Goal: Find specific page/section: Find specific page/section

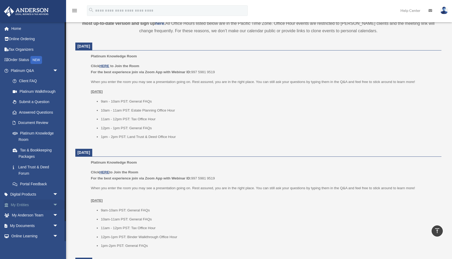
click at [31, 204] on link "My Entities arrow_drop_down" at bounding box center [35, 205] width 62 height 11
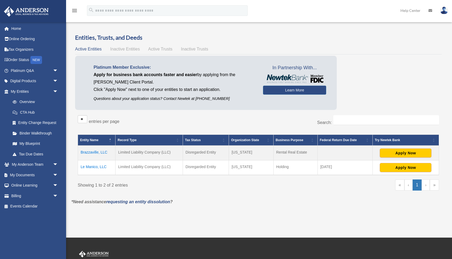
click at [92, 153] on td "Brazzaville, LLC" at bounding box center [97, 153] width 38 height 15
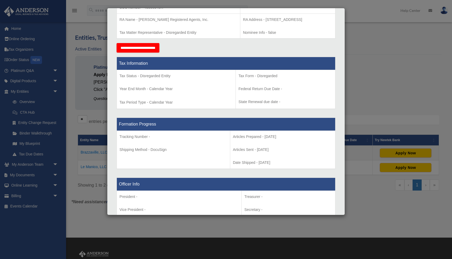
scroll to position [202, 0]
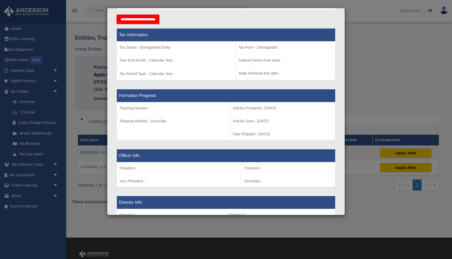
click at [382, 61] on div "Details × Articles Sent Organizational Date" at bounding box center [226, 129] width 452 height 259
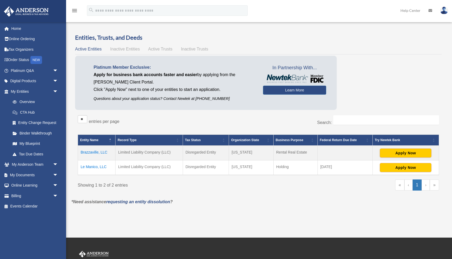
scroll to position [77, 0]
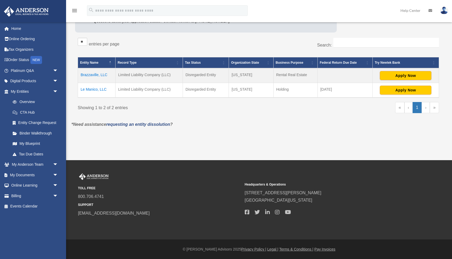
click at [98, 74] on td "Brazzaville, LLC" at bounding box center [97, 75] width 38 height 15
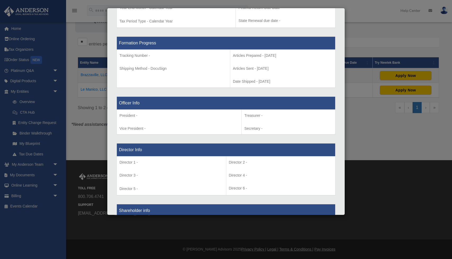
scroll to position [0, 0]
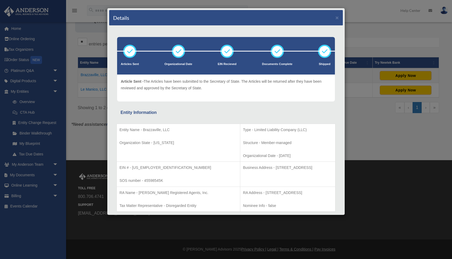
click at [82, 151] on div "Details × Articles Sent Organizational Date" at bounding box center [226, 129] width 452 height 259
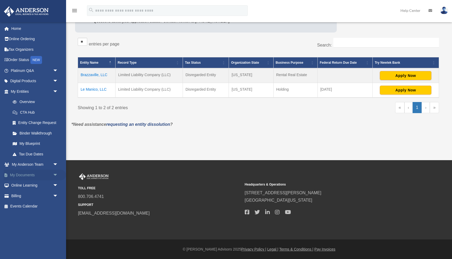
click at [31, 175] on link "My Documents arrow_drop_down" at bounding box center [35, 175] width 62 height 11
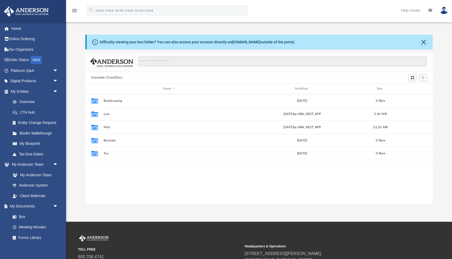
scroll to position [120, 347]
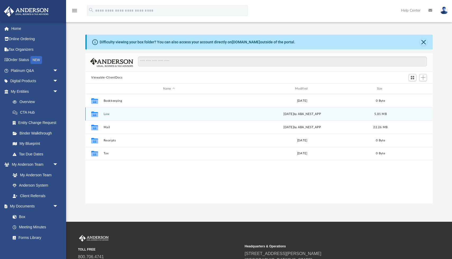
click at [108, 115] on button "Law" at bounding box center [169, 113] width 131 height 3
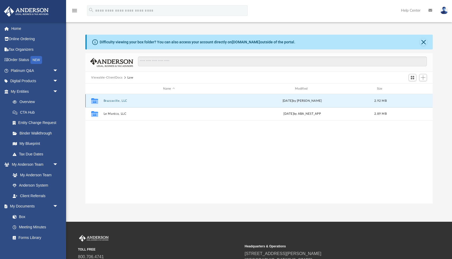
click at [117, 100] on button "Brazzaville, LLC" at bounding box center [169, 100] width 131 height 3
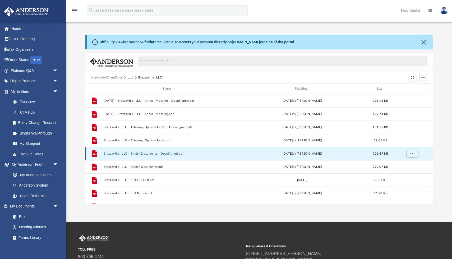
click at [139, 154] on button "Brazzaville, LLC - Binder Documents - DocuSigned.pdf" at bounding box center [169, 153] width 131 height 3
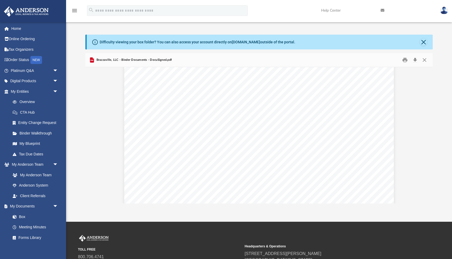
scroll to position [5468, 0]
